Goal: Book appointment/travel/reservation

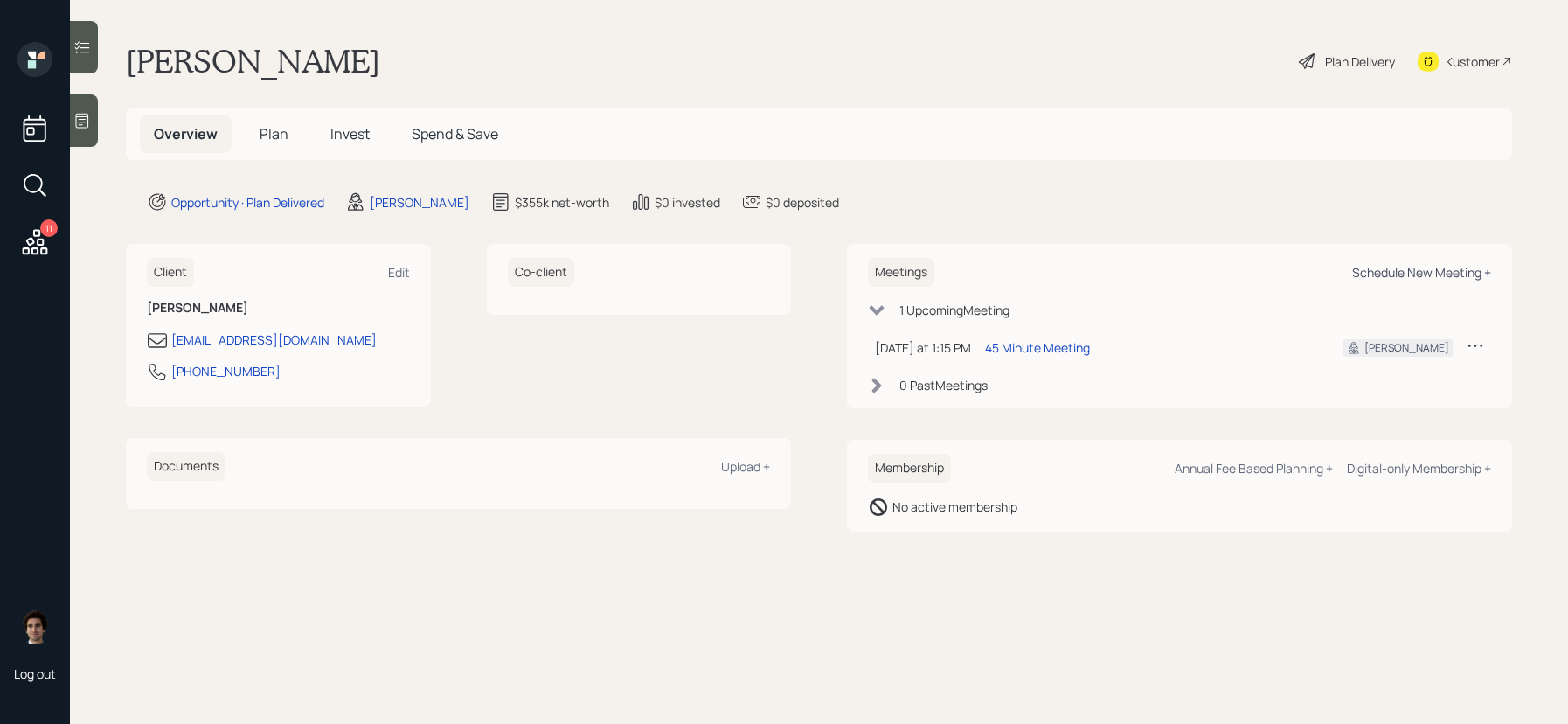
click at [1410, 272] on div "Schedule New Meeting +" at bounding box center [1421, 272] width 139 height 17
select select "59554aeb-d739-4552-90b9-0d27d70b4bf7"
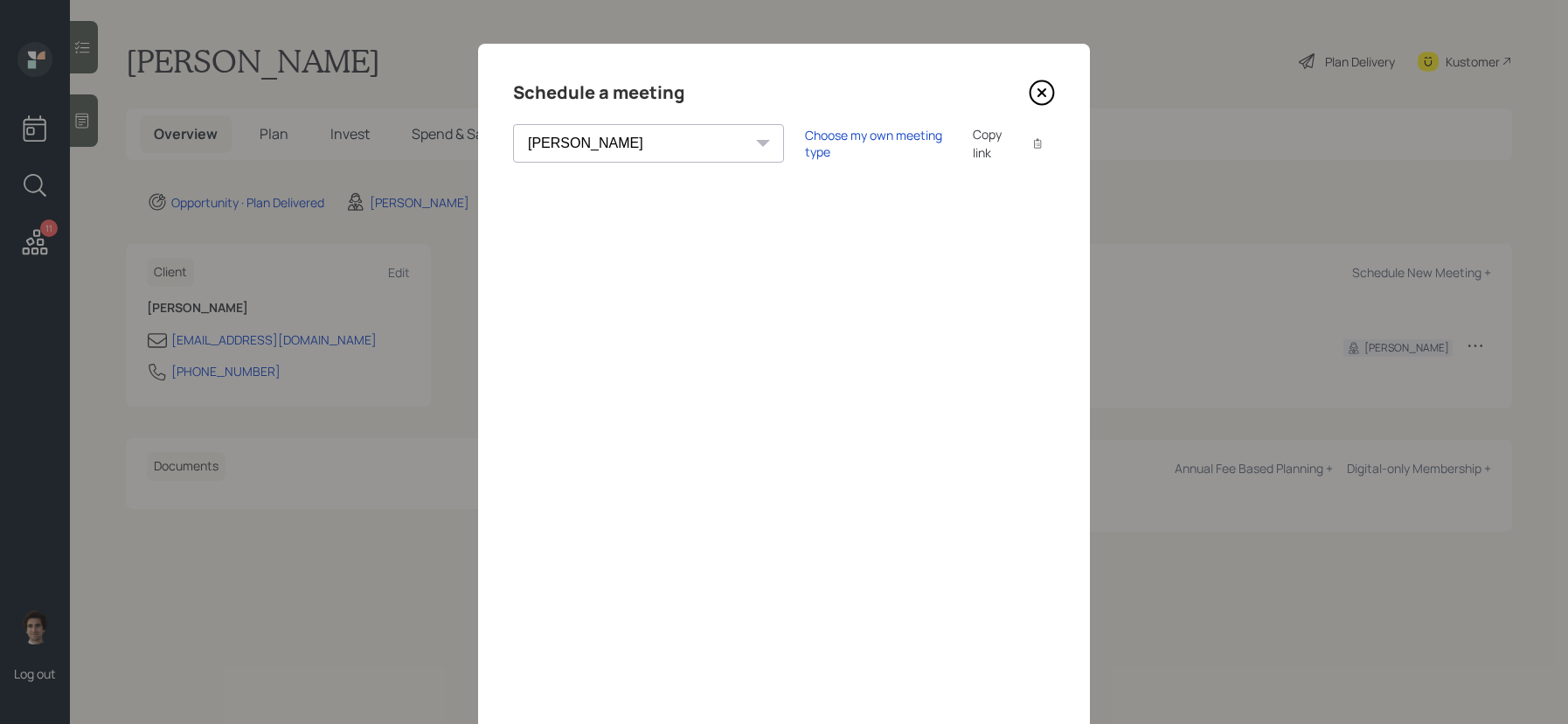
click at [1047, 98] on icon at bounding box center [1042, 92] width 26 height 26
